Goal: Information Seeking & Learning: Learn about a topic

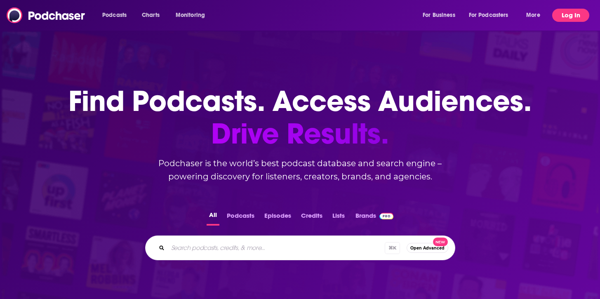
click at [581, 13] on button "Log In" at bounding box center [570, 15] width 37 height 13
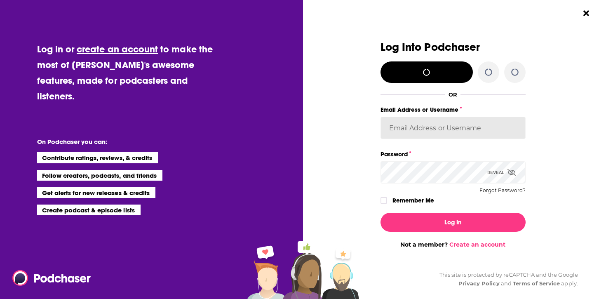
type input "DoraMarie4"
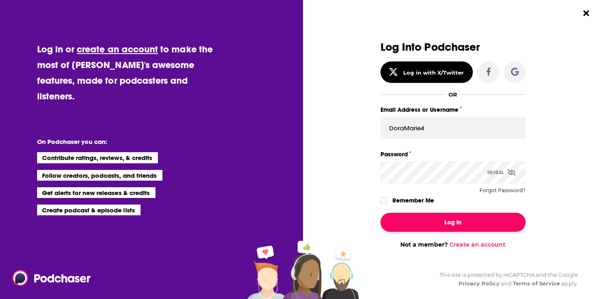
click at [474, 222] on button "Log In" at bounding box center [453, 222] width 145 height 19
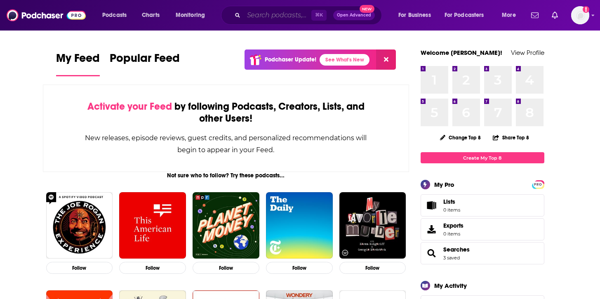
click at [278, 21] on input "Search podcasts, credits, & more..." at bounding box center [278, 15] width 68 height 13
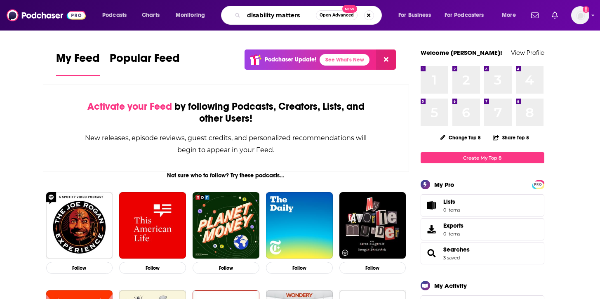
type input "disability matters"
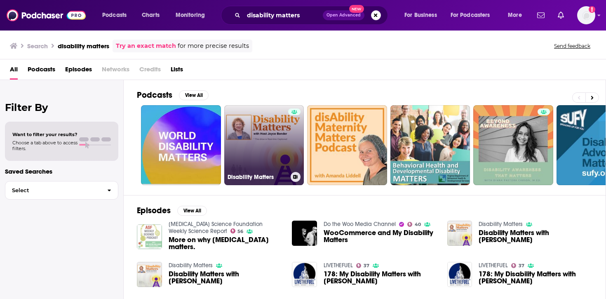
click at [275, 112] on link "Disability Matters" at bounding box center [264, 145] width 80 height 80
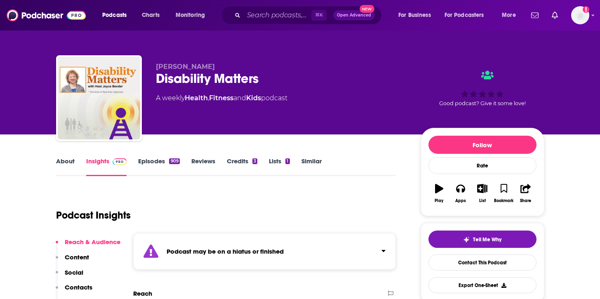
scroll to position [65, 0]
